Goal: Task Accomplishment & Management: Manage account settings

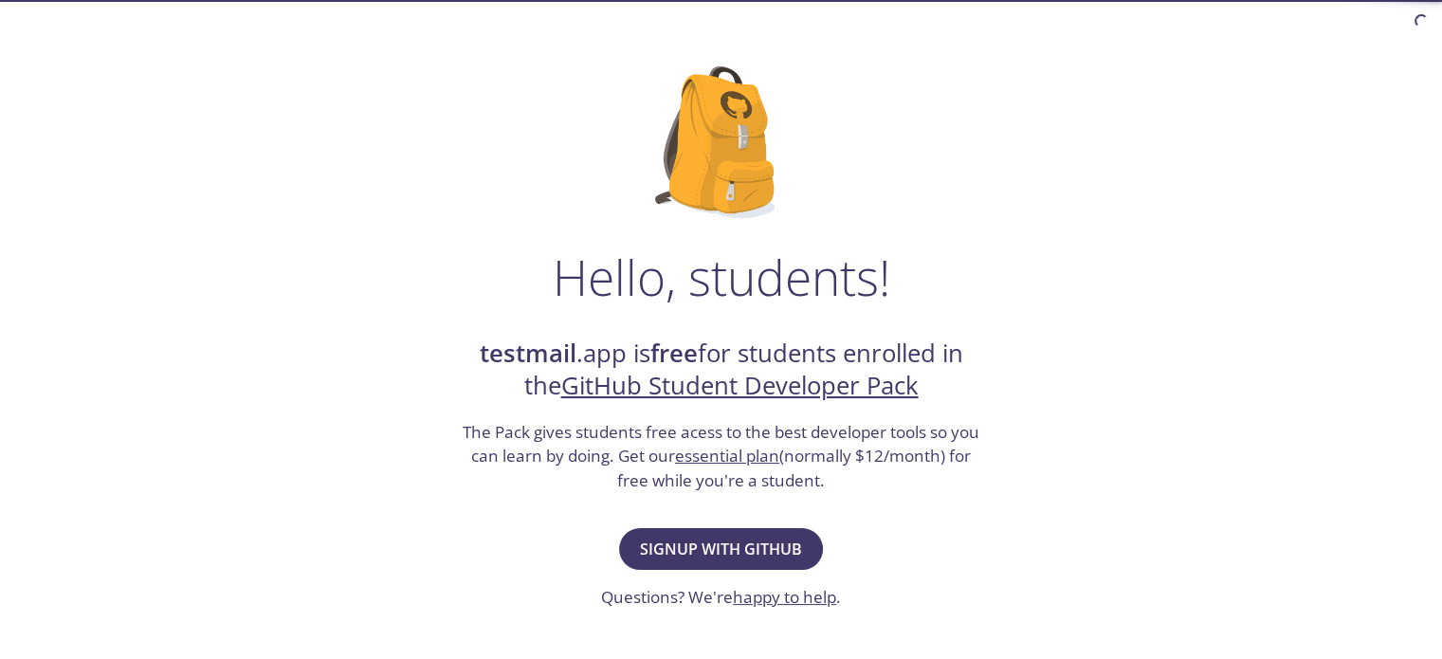
scroll to position [95, 0]
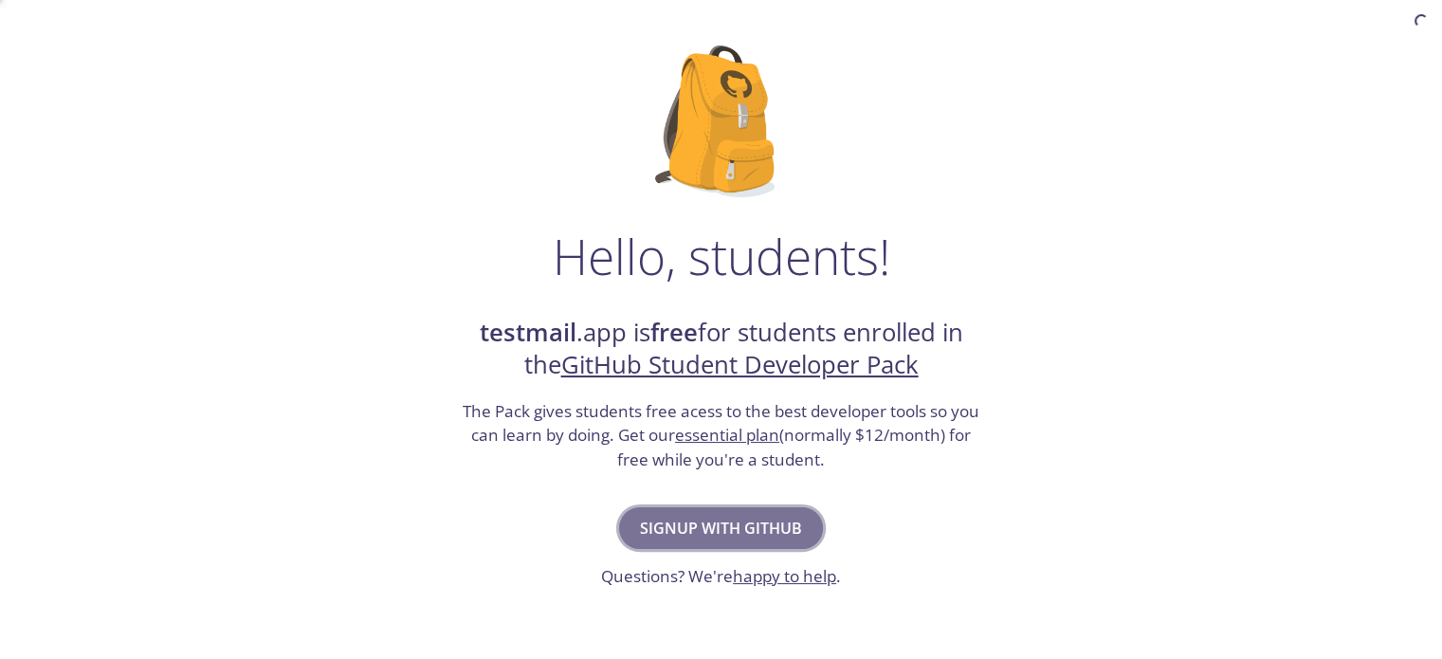
click at [770, 531] on span "Signup with GitHub" at bounding box center [721, 528] width 162 height 27
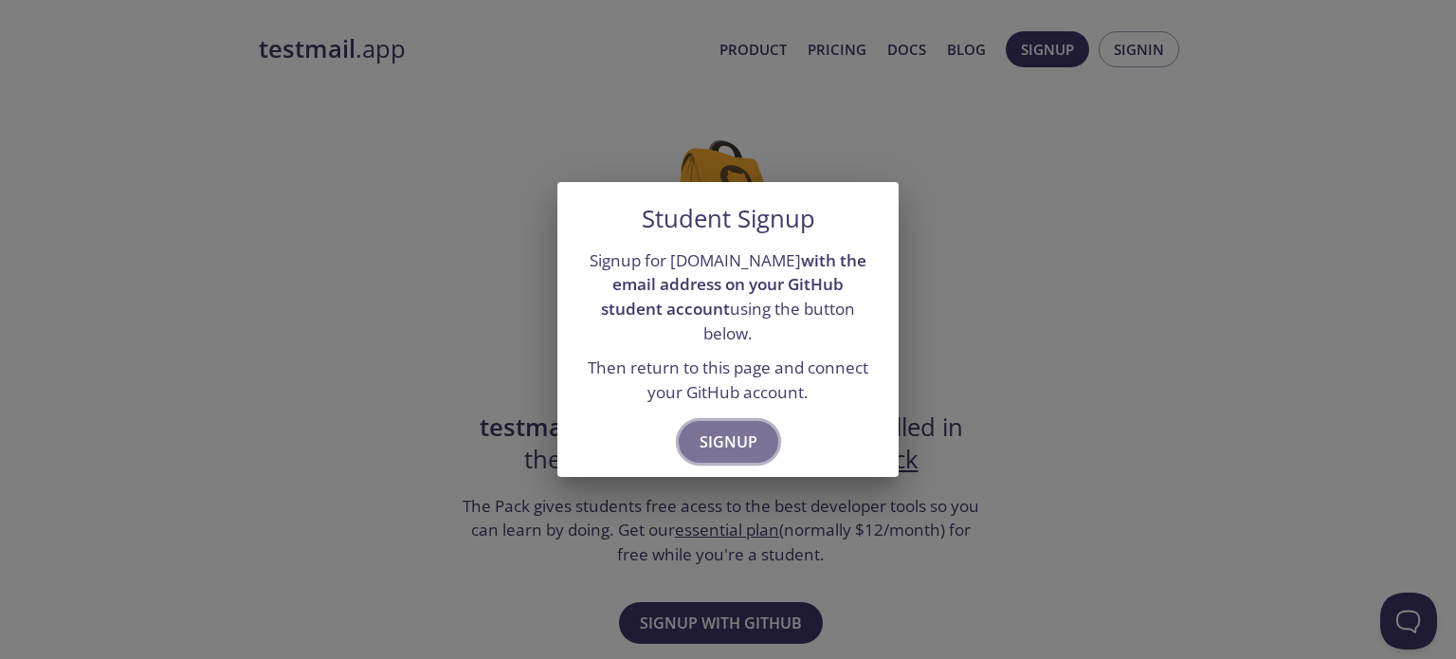
click at [731, 429] on span "Signup" at bounding box center [729, 442] width 58 height 27
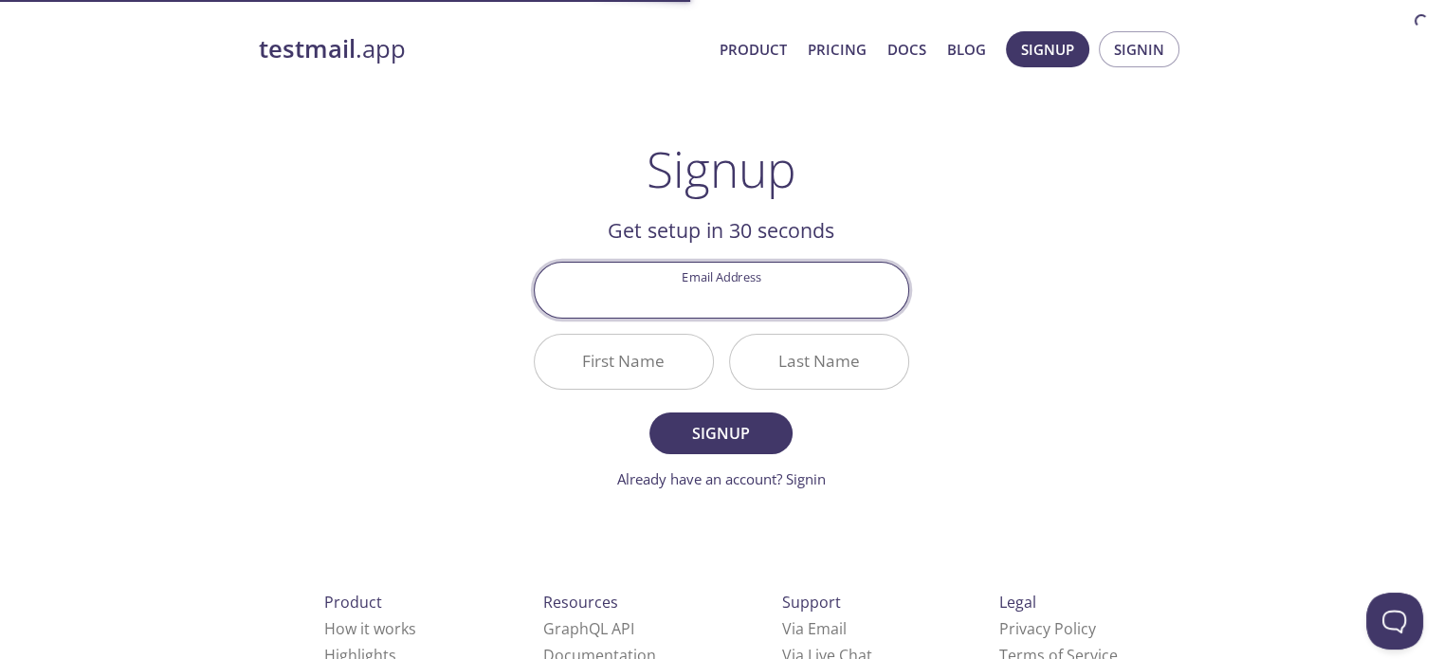
click at [754, 302] on input "Email Address" at bounding box center [722, 290] width 374 height 54
type input "[EMAIL_ADDRESS][DOMAIN_NAME]"
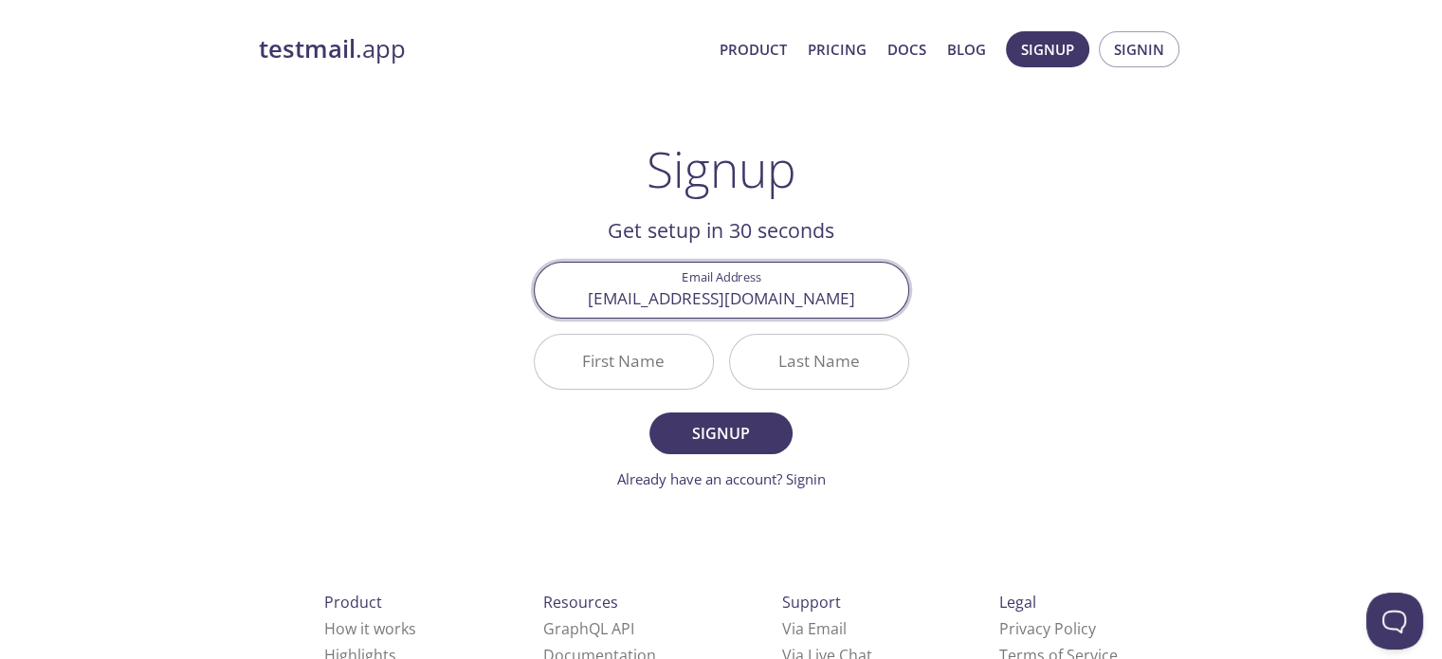
click at [643, 367] on input "First Name" at bounding box center [624, 362] width 178 height 54
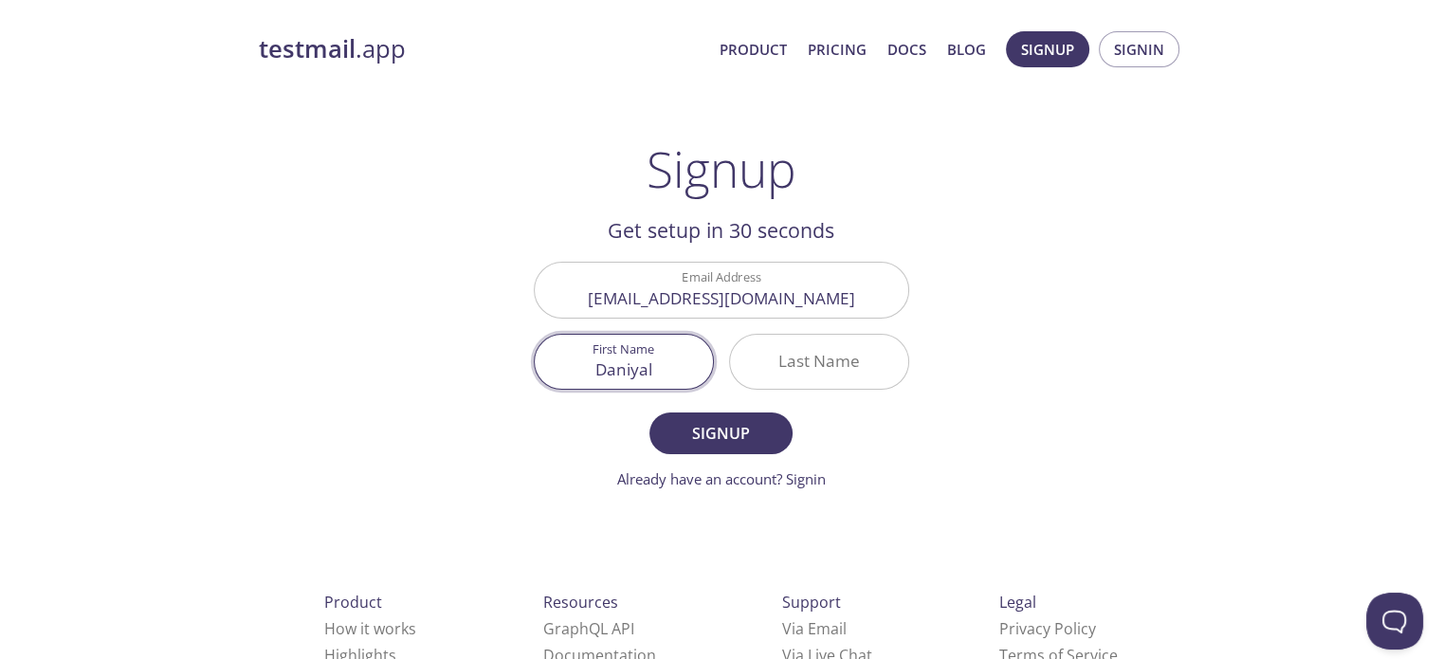
type input "Daniyal"
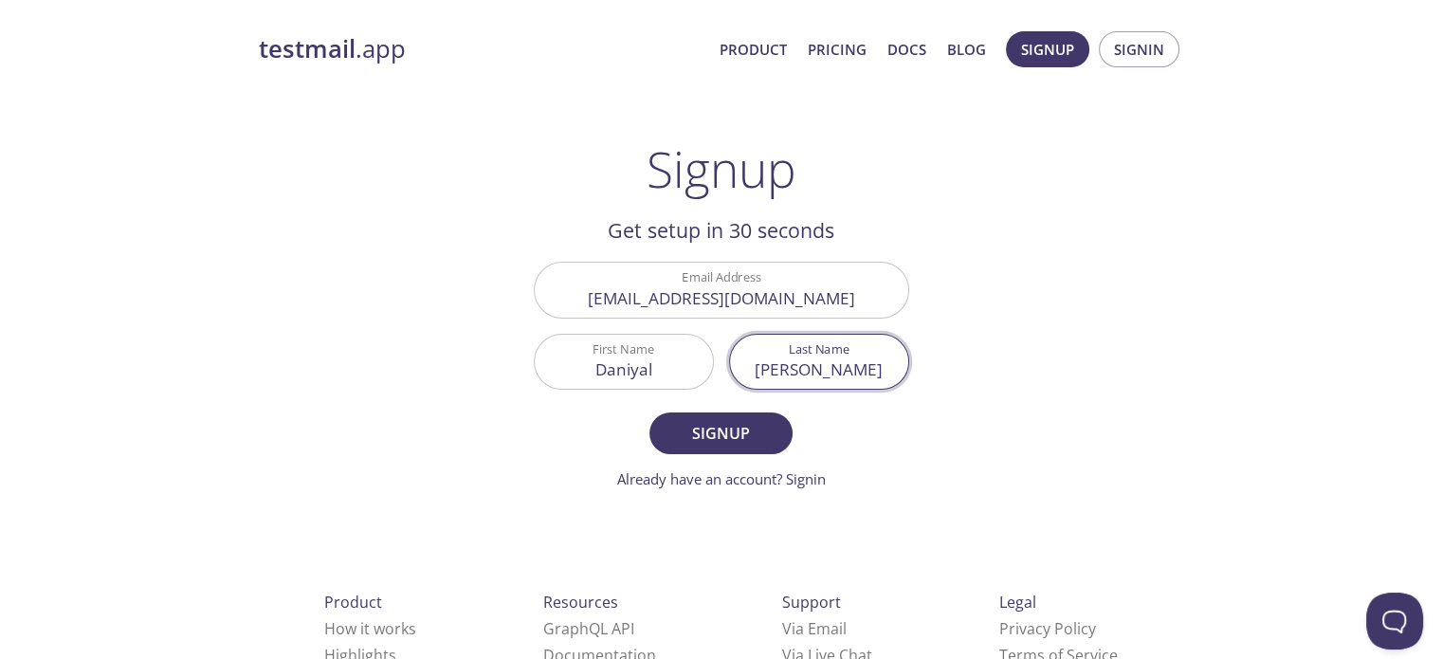
type input "[PERSON_NAME]"
click at [649, 412] on button "Signup" at bounding box center [720, 433] width 142 height 42
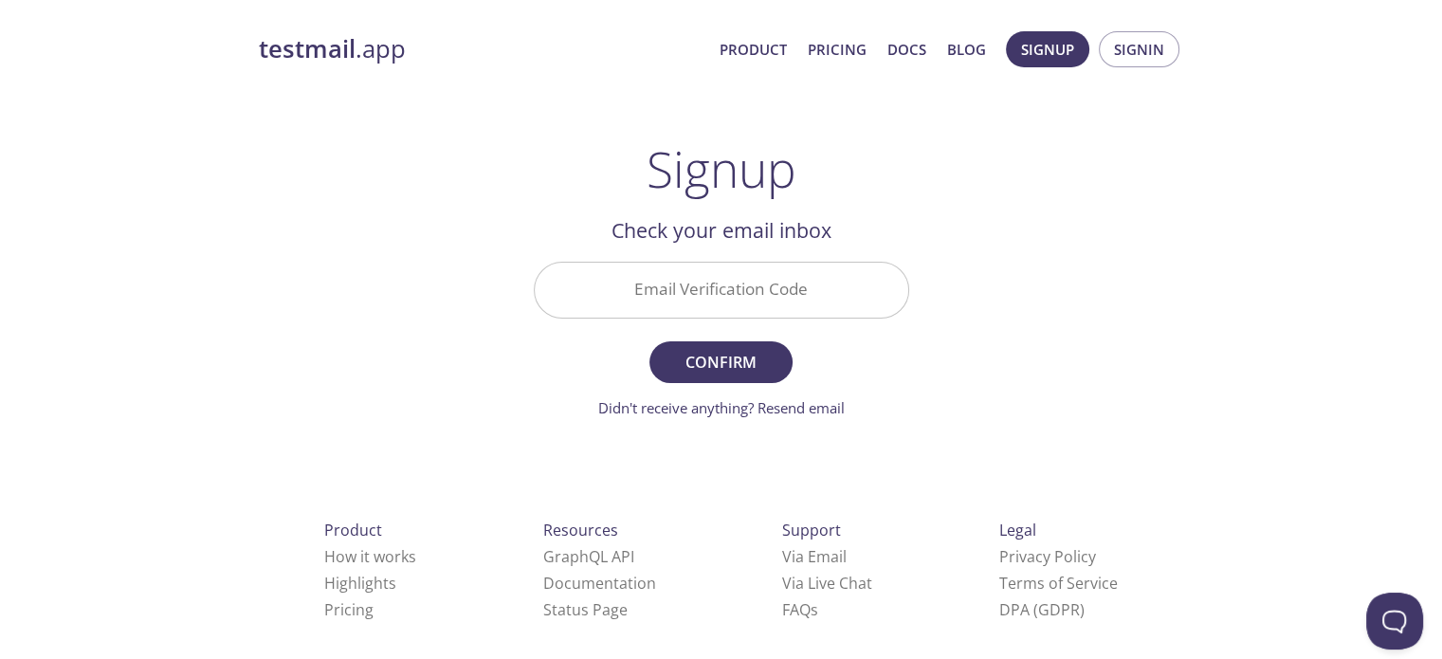
click at [717, 297] on input "Email Verification Code" at bounding box center [722, 290] width 374 height 54
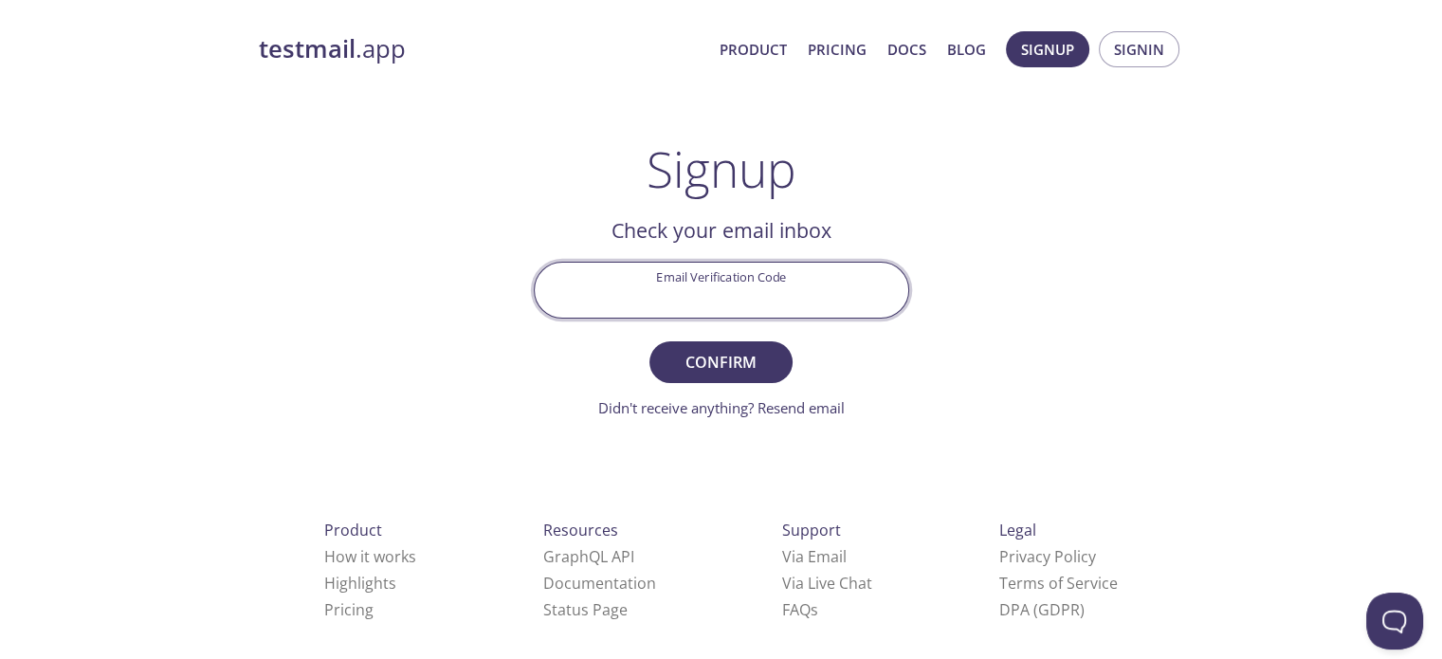
paste input "ZKP2E63"
type input "ZKP2E63"
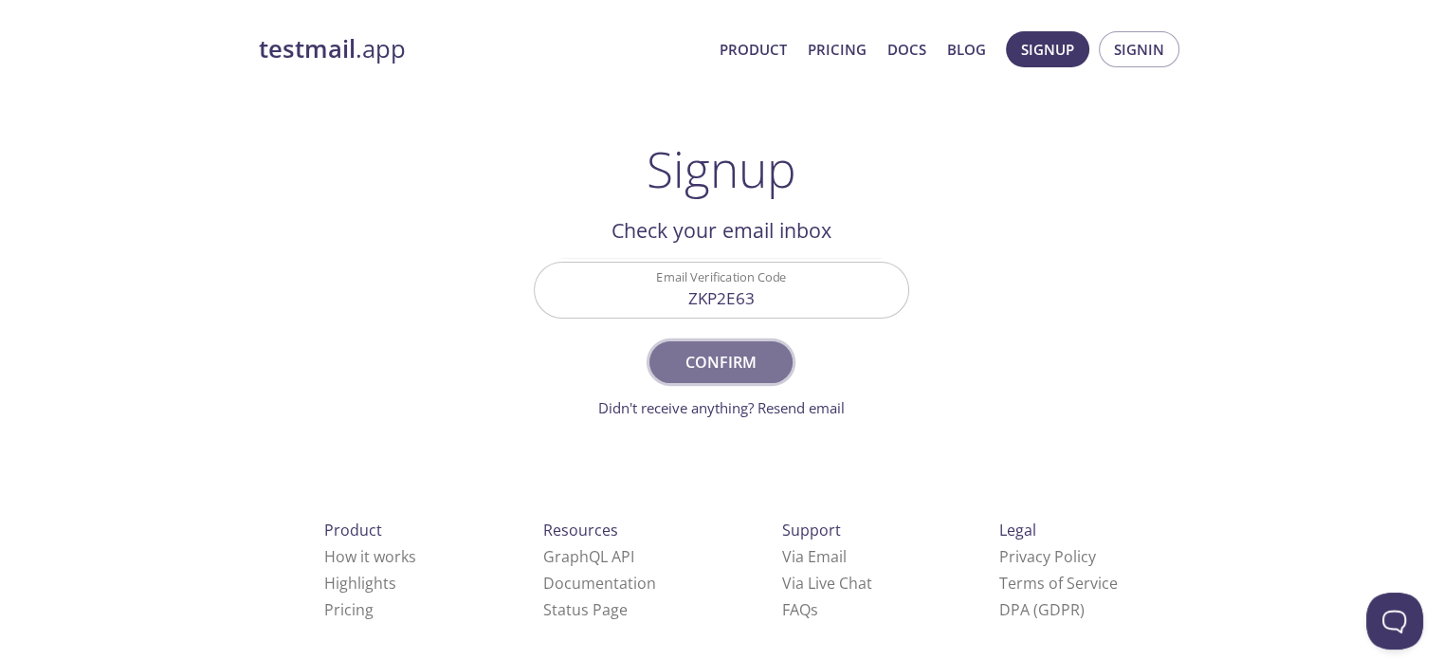
click at [743, 362] on span "Confirm" at bounding box center [720, 362] width 100 height 27
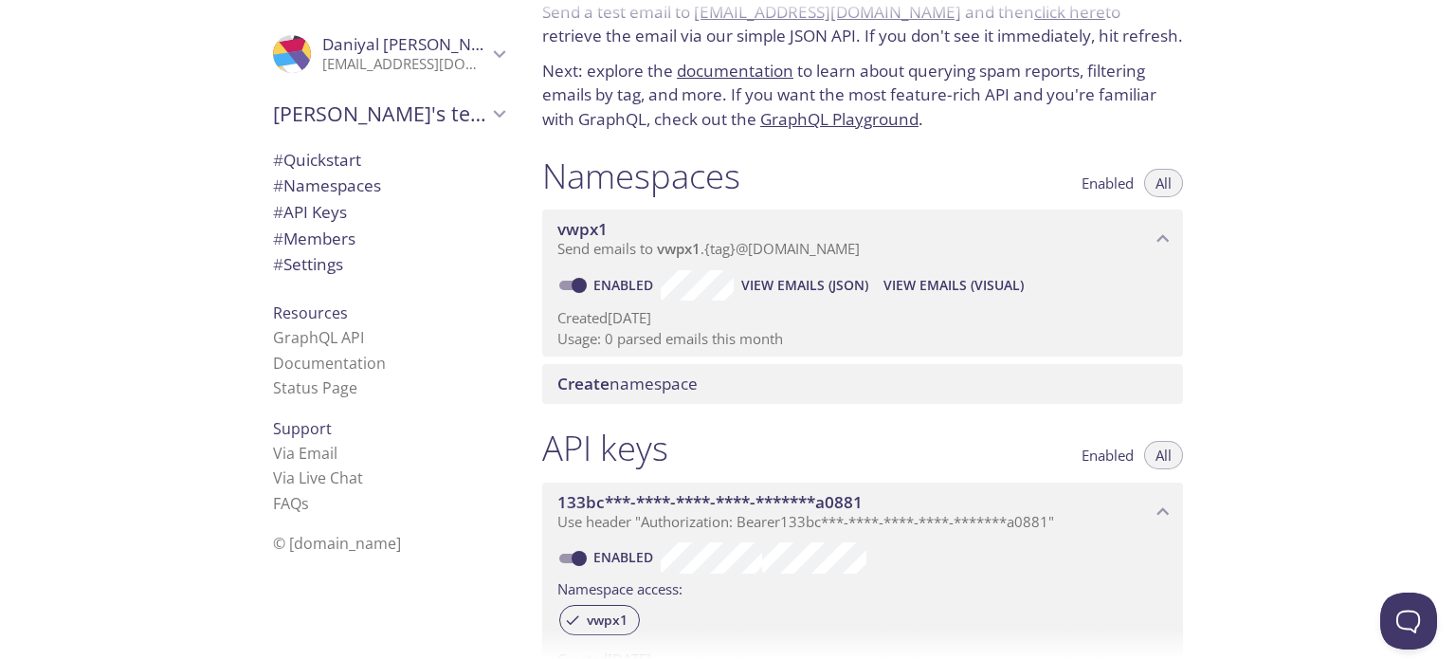
scroll to position [190, 0]
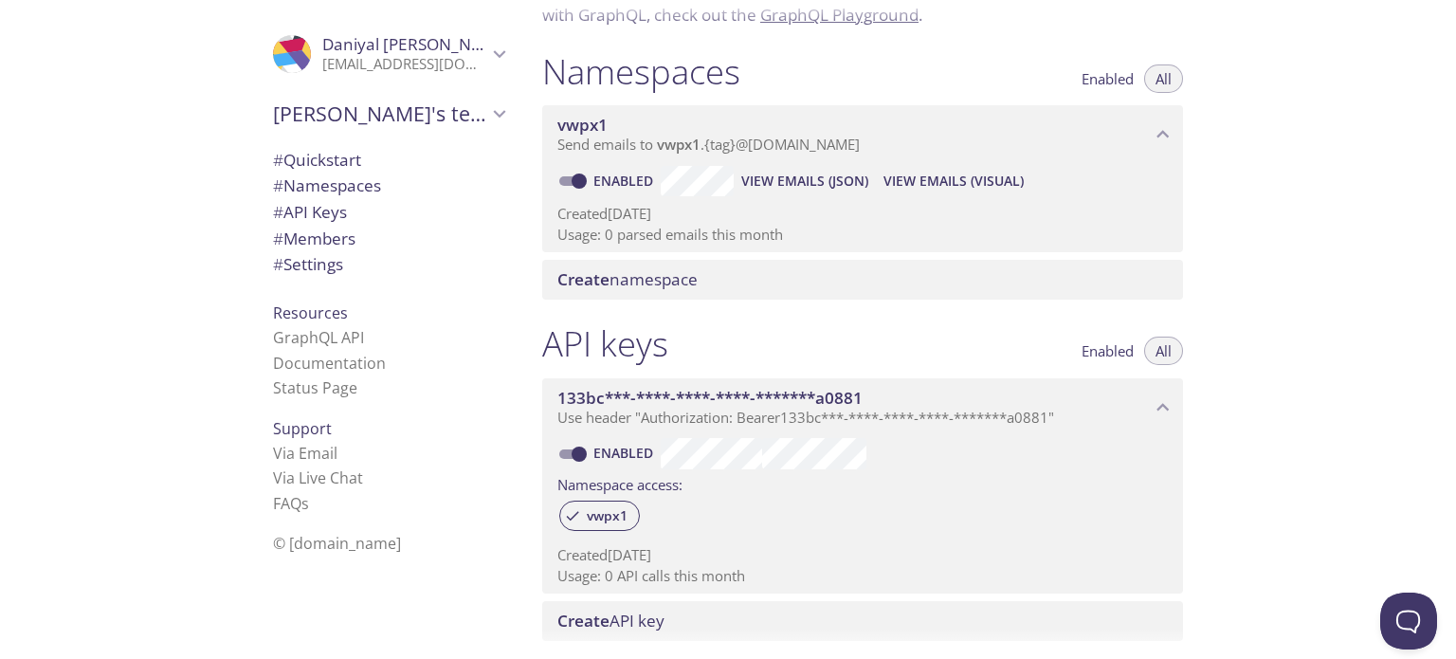
click at [688, 265] on div "Create namespace" at bounding box center [862, 280] width 641 height 40
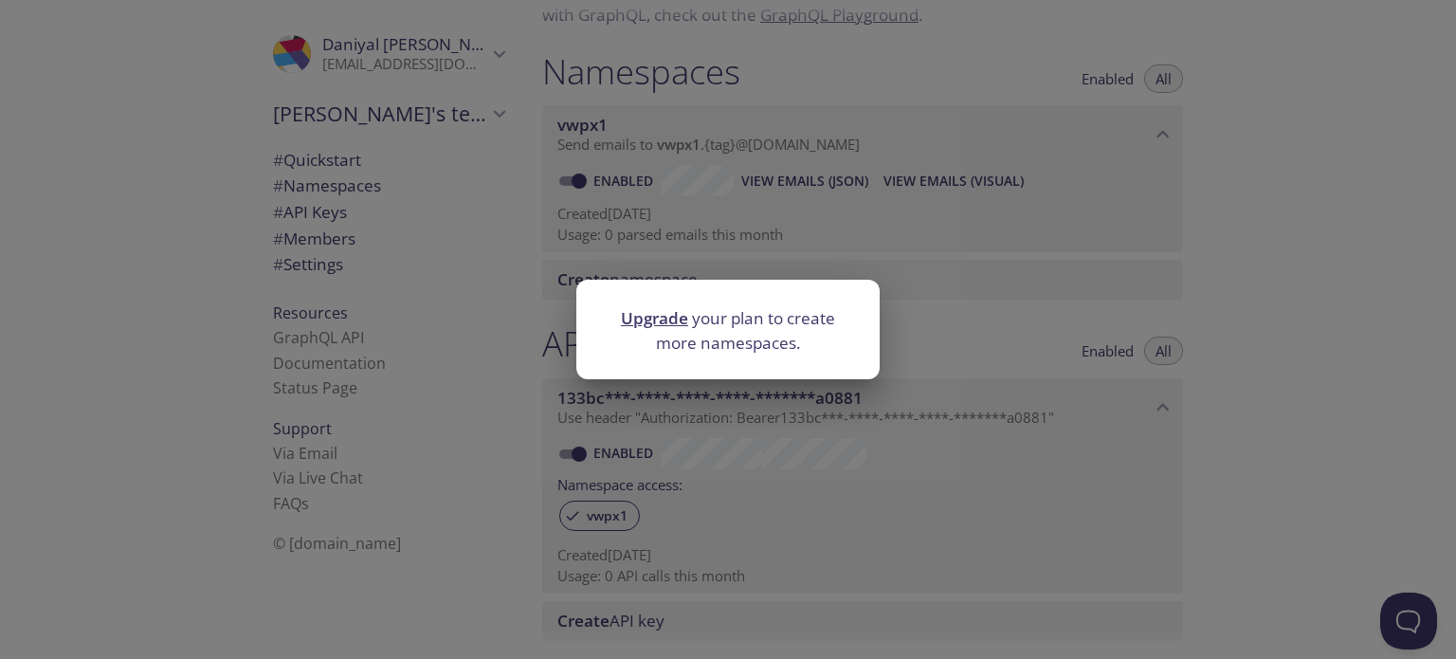
click at [1005, 371] on div "Upgrade your plan to create more namespaces." at bounding box center [728, 329] width 1456 height 659
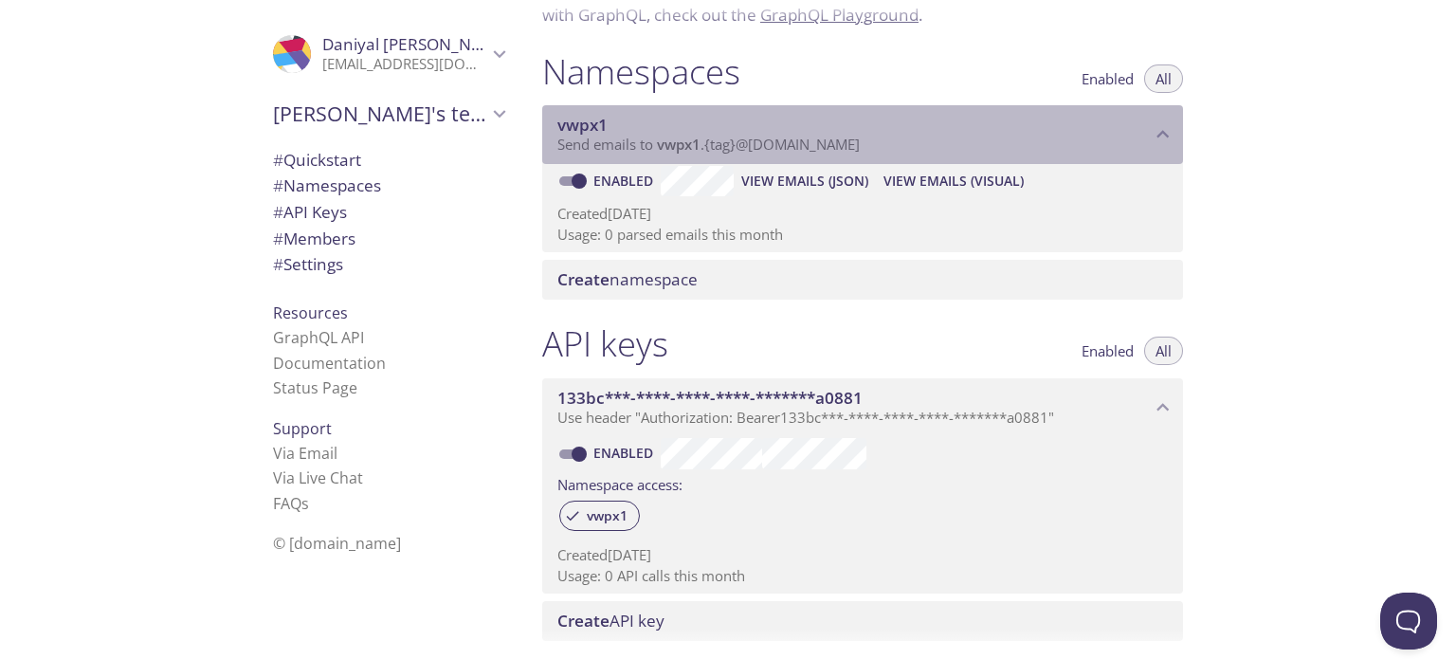
click at [1169, 130] on icon "vwpx1 namespace" at bounding box center [1163, 134] width 25 height 25
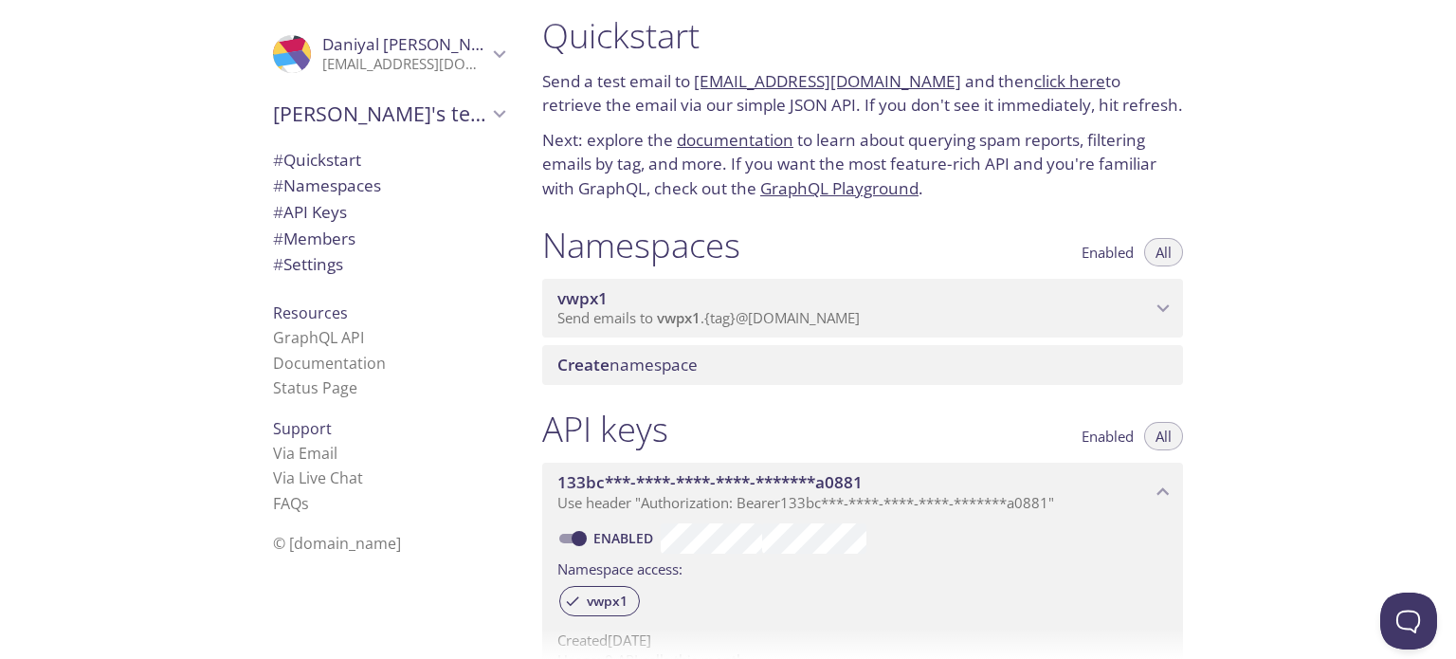
scroll to position [0, 0]
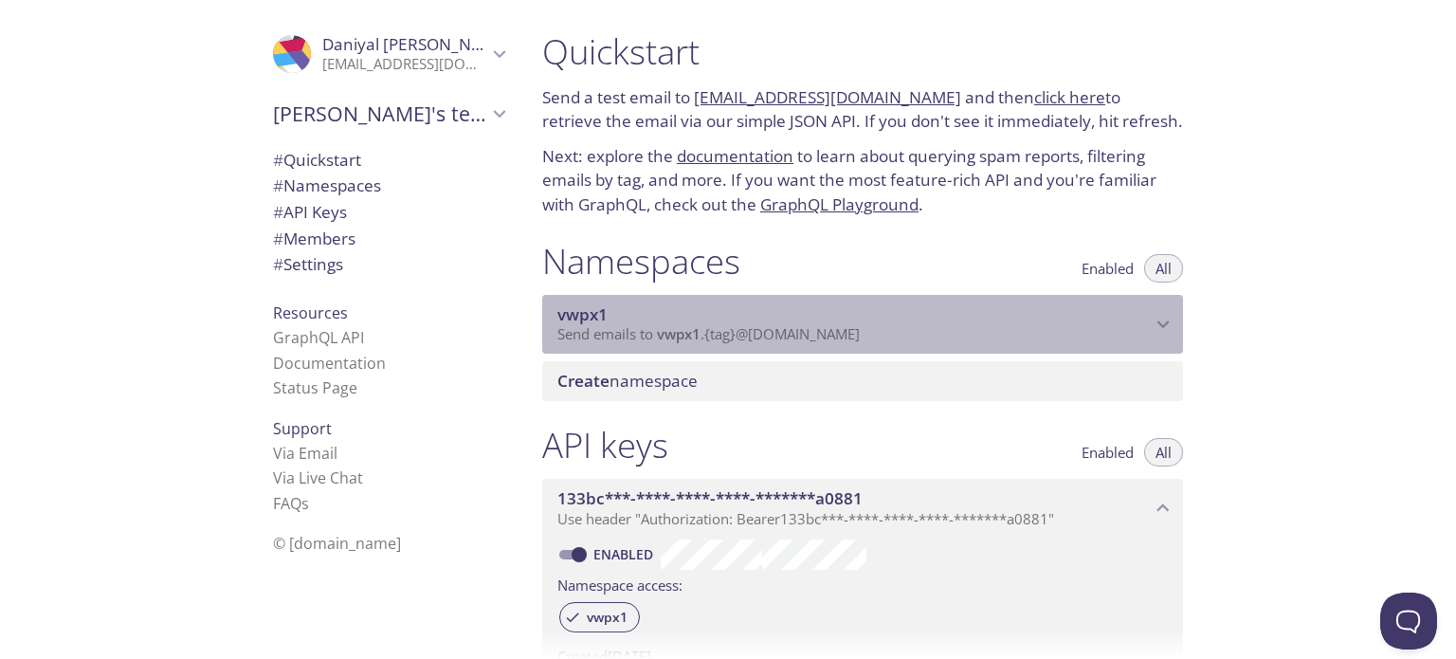
click at [1157, 308] on div "vwpx1 Send emails to vwpx1 . {tag} @[DOMAIN_NAME]" at bounding box center [862, 324] width 641 height 59
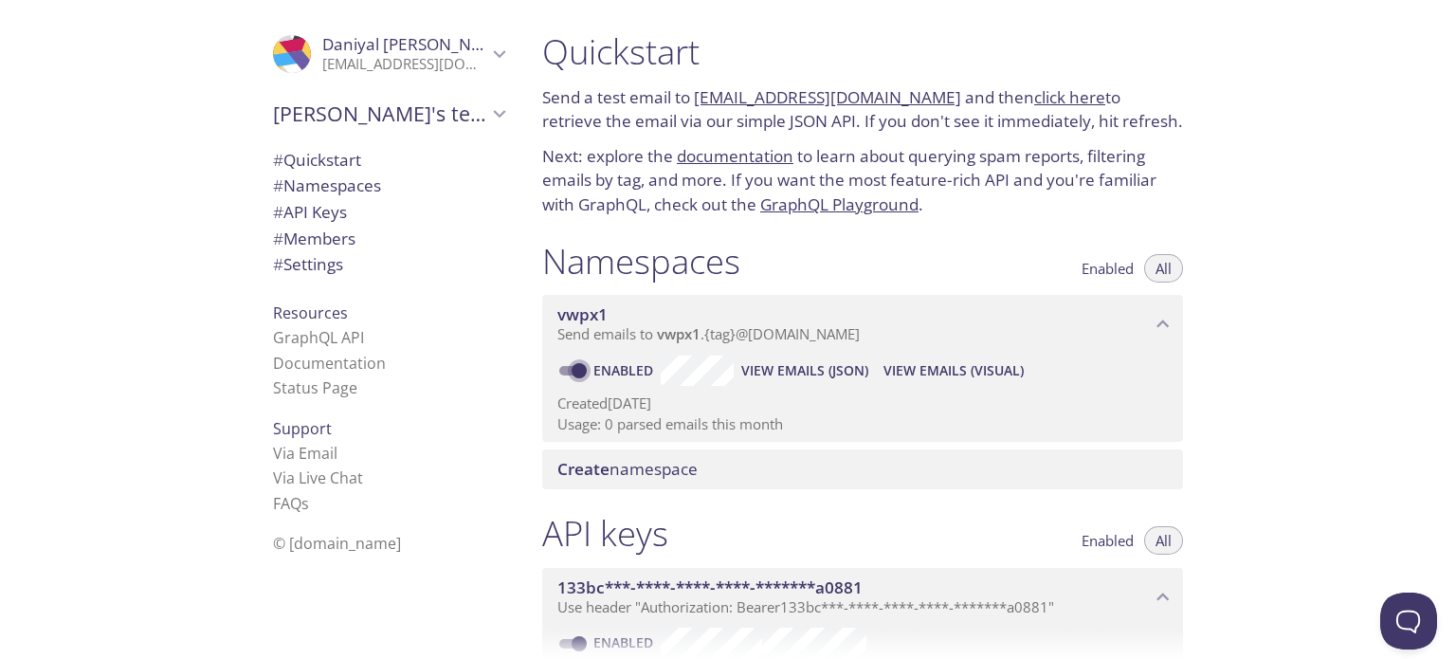
click at [577, 368] on input "Enabled" at bounding box center [579, 370] width 68 height 23
click at [567, 372] on input "Disabled" at bounding box center [564, 370] width 68 height 23
checkbox input "true"
